Goal: Find specific page/section

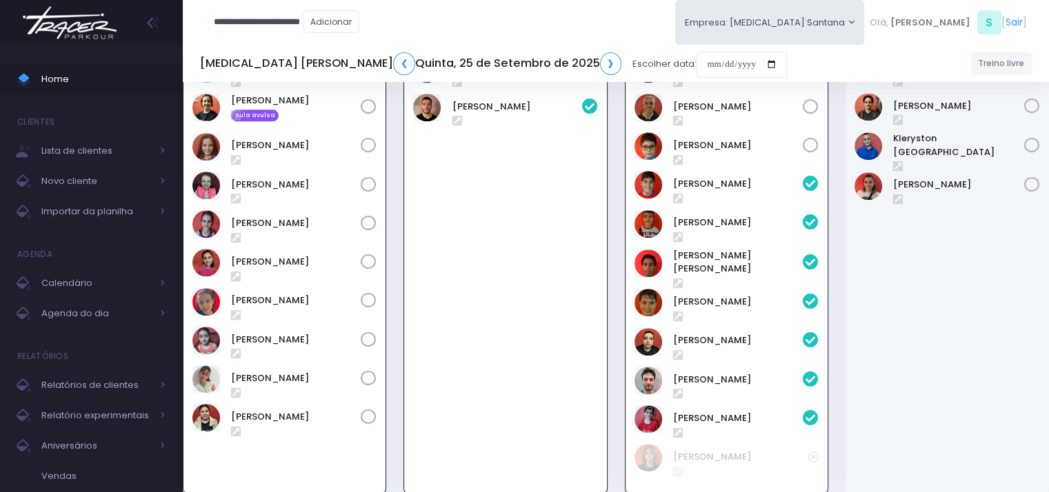
scroll to position [0, 12]
type input "**********"
click input "submit" at bounding box center [0, 0] width 0 height 0
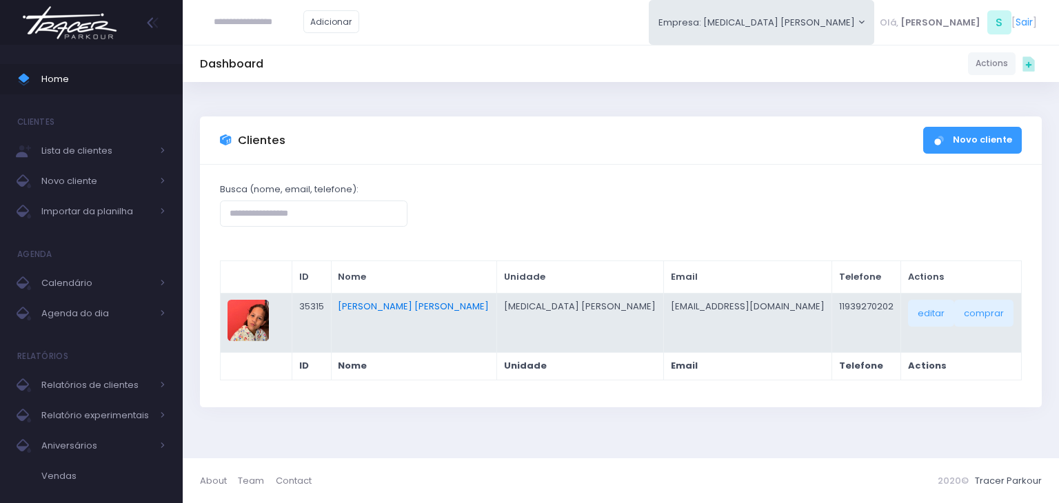
click at [453, 306] on link "[PERSON_NAME]" at bounding box center [413, 306] width 151 height 13
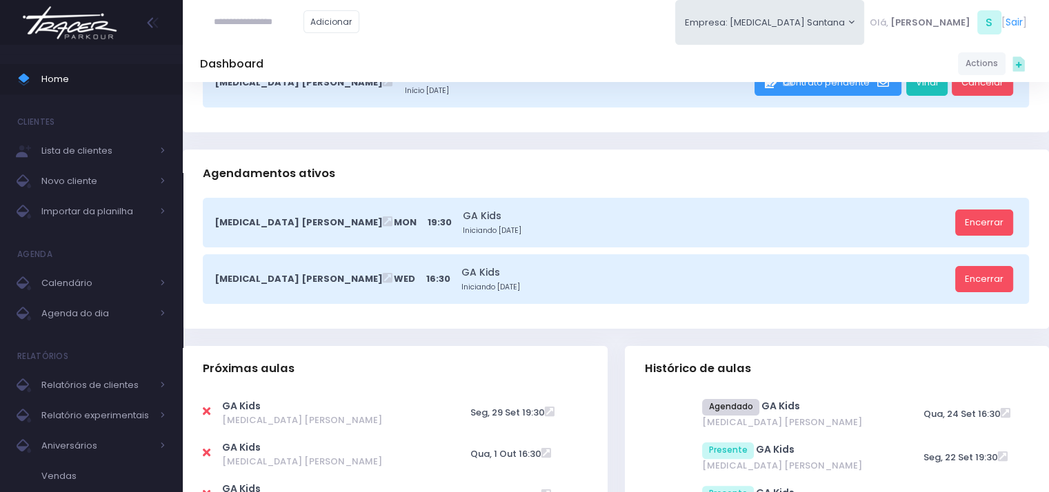
scroll to position [345, 0]
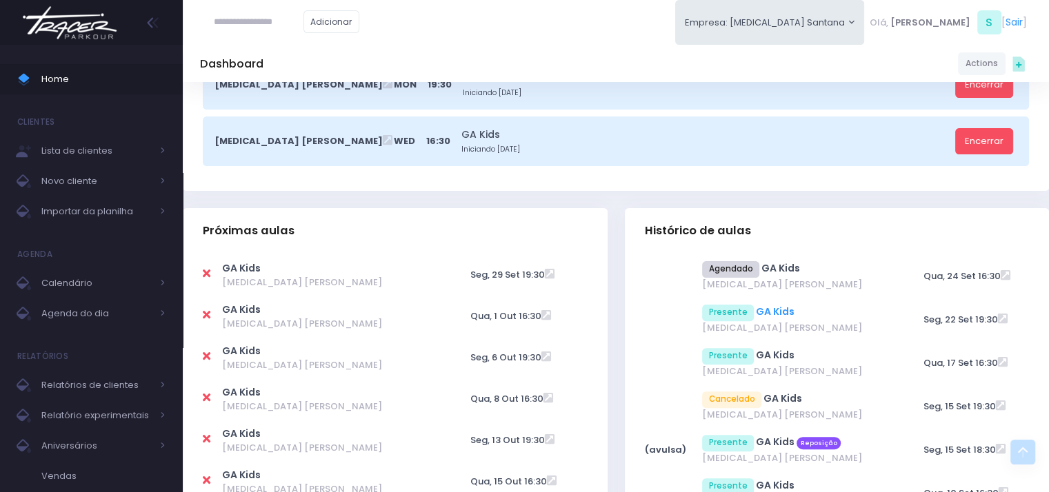
click at [790, 316] on link "GA Kids" at bounding box center [775, 312] width 39 height 14
